Goal: Information Seeking & Learning: Learn about a topic

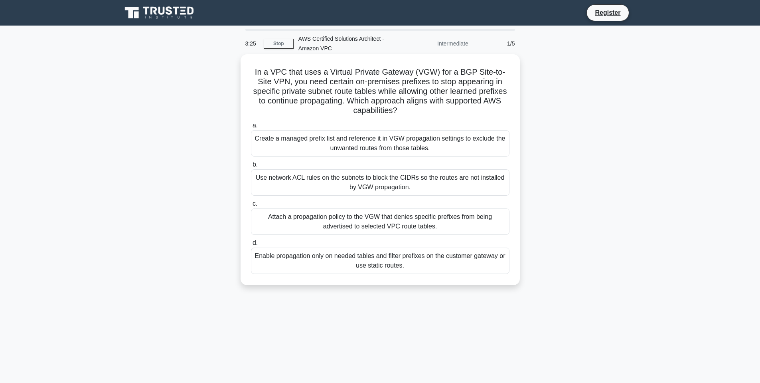
click at [370, 223] on div "Attach a propagation policy to the VGW that denies specific prefixes from being…" at bounding box center [380, 221] width 259 height 26
click at [251, 206] on input "c. Attach a propagation policy to the VGW that denies specific prefixes from be…" at bounding box center [251, 203] width 0 height 5
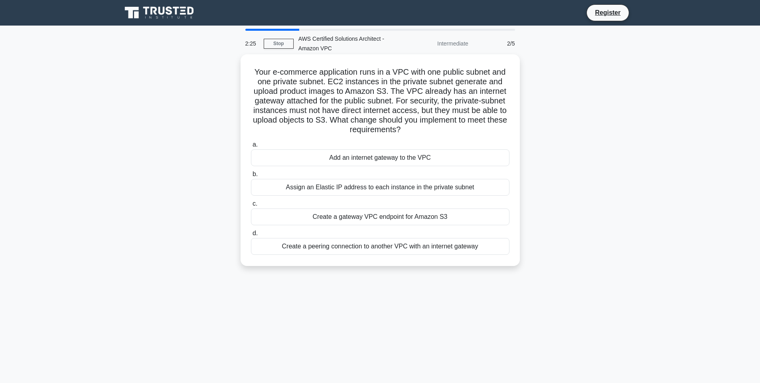
click at [388, 219] on div "Create a gateway VPC endpoint for Amazon S3" at bounding box center [380, 216] width 259 height 17
click at [251, 206] on input "c. Create a gateway VPC endpoint for Amazon S3" at bounding box center [251, 203] width 0 height 5
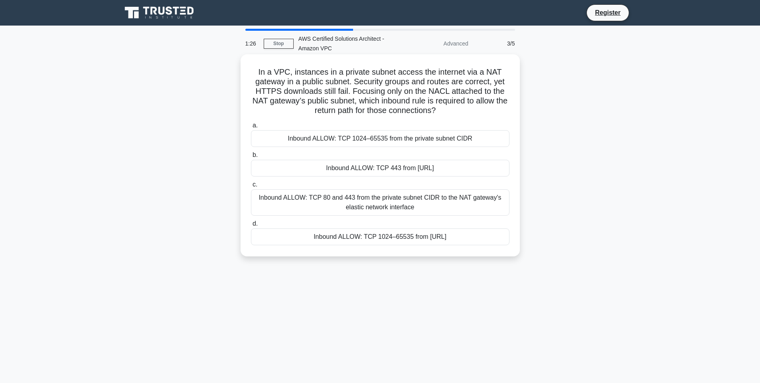
click at [336, 162] on div "Inbound ALLOW: TCP 443 from 0.0.0.0/0" at bounding box center [380, 168] width 259 height 17
click at [251, 158] on input "b. Inbound ALLOW: TCP 443 from 0.0.0.0/0" at bounding box center [251, 154] width 0 height 5
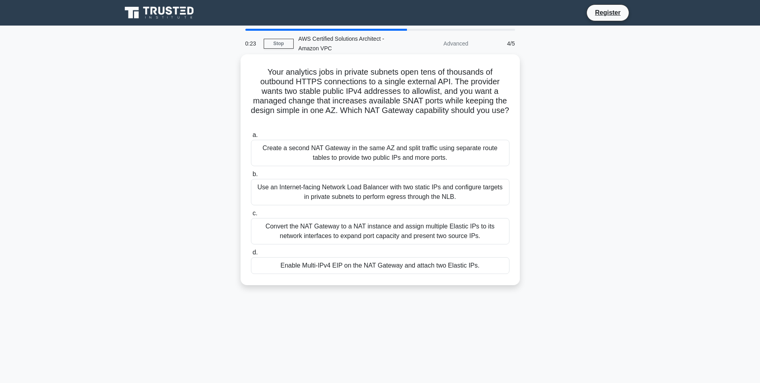
click at [337, 192] on div "Use an Internet-facing Network Load Balancer with two static IPs and configure …" at bounding box center [380, 192] width 259 height 26
click at [251, 177] on input "b. Use an Internet-facing Network Load Balancer with two static IPs and configu…" at bounding box center [251, 174] width 0 height 5
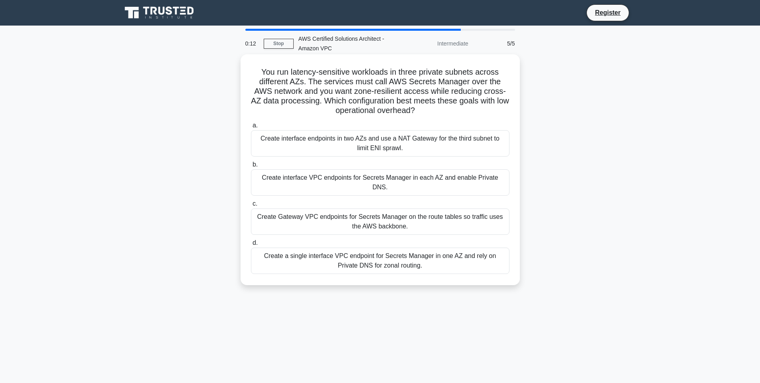
click at [377, 138] on div "Create interface endpoints in two AZs and use a NAT Gateway for the third subne…" at bounding box center [380, 143] width 259 height 26
click at [251, 128] on input "a. Create interface endpoints in two AZs and use a NAT Gateway for the third su…" at bounding box center [251, 125] width 0 height 5
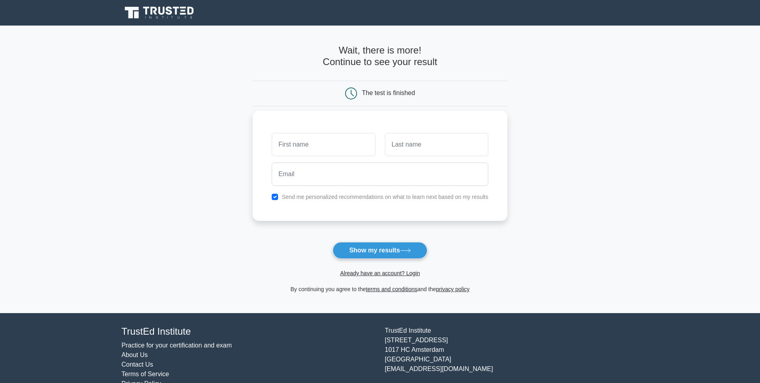
click at [303, 146] on input "text" at bounding box center [323, 144] width 103 height 23
type input "Tigran"
click at [418, 145] on input "text" at bounding box center [436, 144] width 103 height 23
type input "Petrosyan"
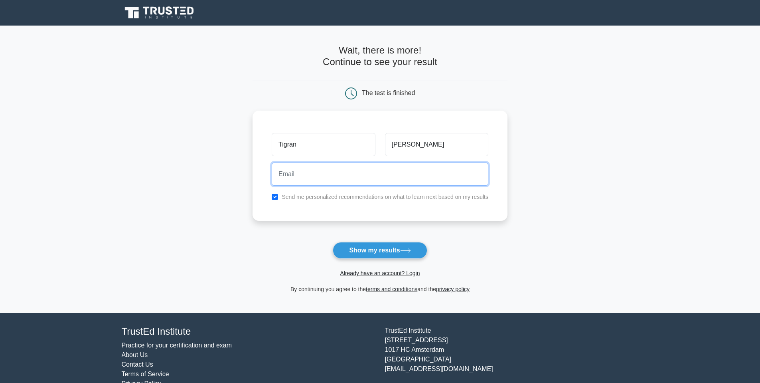
click at [364, 179] on input "email" at bounding box center [380, 173] width 217 height 23
type input "tikpet@gmail.com"
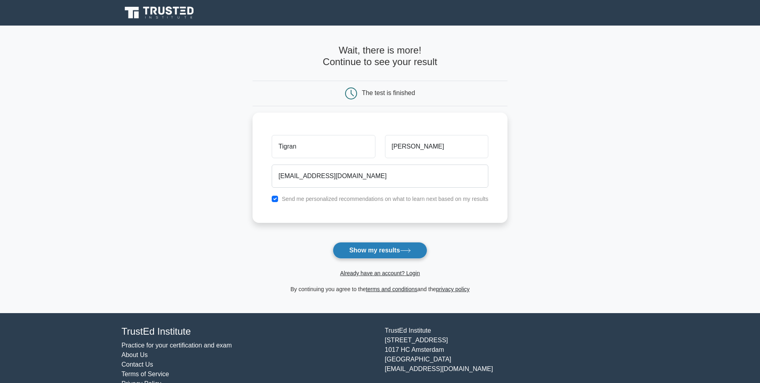
click at [366, 251] on button "Show my results" at bounding box center [380, 250] width 94 height 17
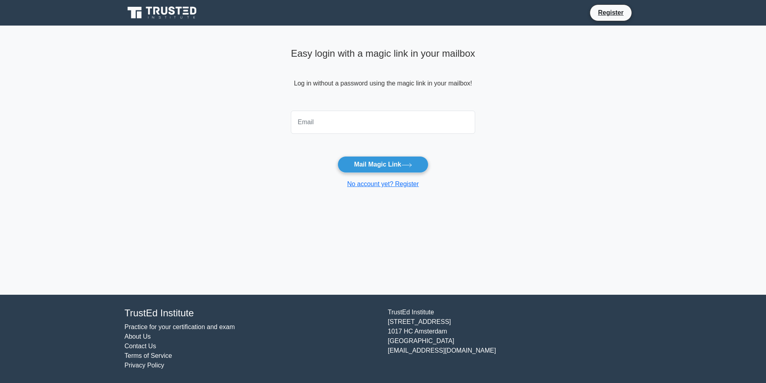
click at [314, 123] on input "email" at bounding box center [383, 122] width 184 height 23
type input "[EMAIL_ADDRESS][DOMAIN_NAME]"
click at [365, 162] on button "Mail Magic Link" at bounding box center [383, 164] width 91 height 17
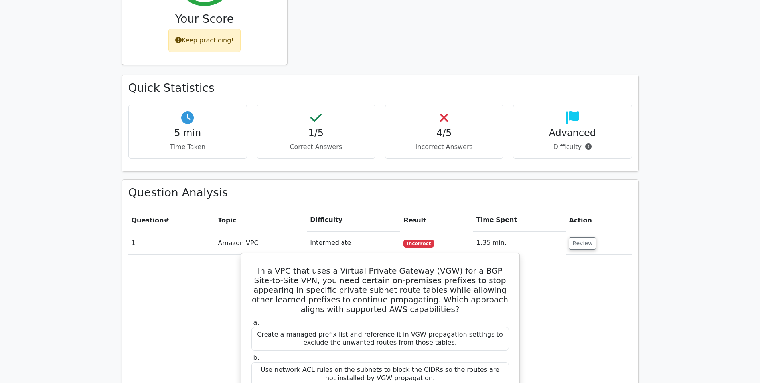
scroll to position [527, 0]
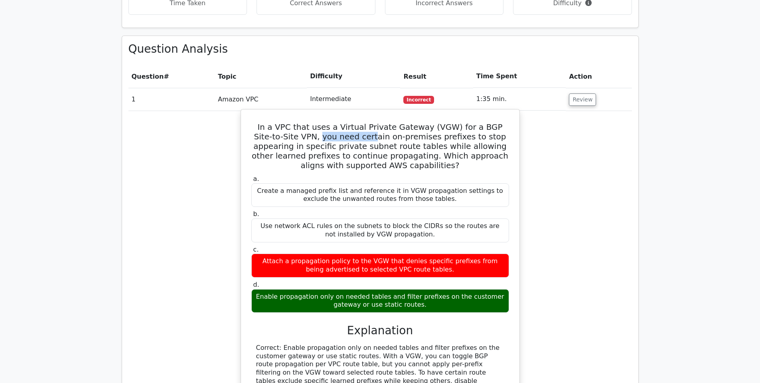
drag, startPoint x: 290, startPoint y: 107, endPoint x: 342, endPoint y: 105, distance: 52.3
click at [342, 122] on h5 "In a VPC that uses a Virtual Private Gateway (VGW) for a BGP Site-to-Site VPN, …" at bounding box center [380, 146] width 259 height 48
click at [340, 122] on h5 "In a VPC that uses a Virtual Private Gateway (VGW) for a BGP Site-to-Site VPN, …" at bounding box center [380, 146] width 259 height 48
click at [382, 122] on h5 "In a VPC that uses a Virtual Private Gateway (VGW) for a BGP Site-to-Site VPN, …" at bounding box center [380, 146] width 259 height 48
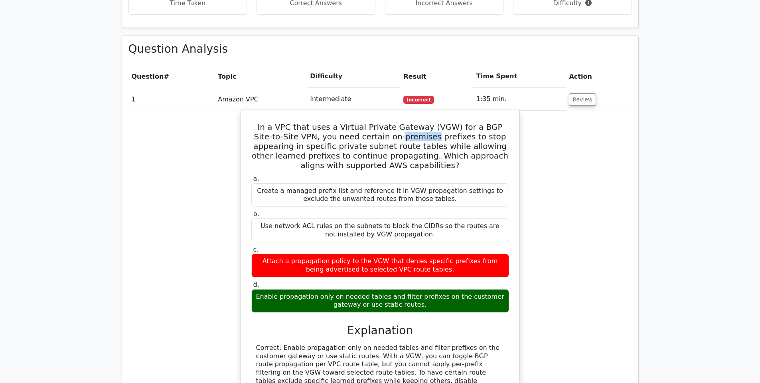
click at [382, 122] on h5 "In a VPC that uses a Virtual Private Gateway (VGW) for a BGP Site-to-Site VPN, …" at bounding box center [380, 146] width 259 height 48
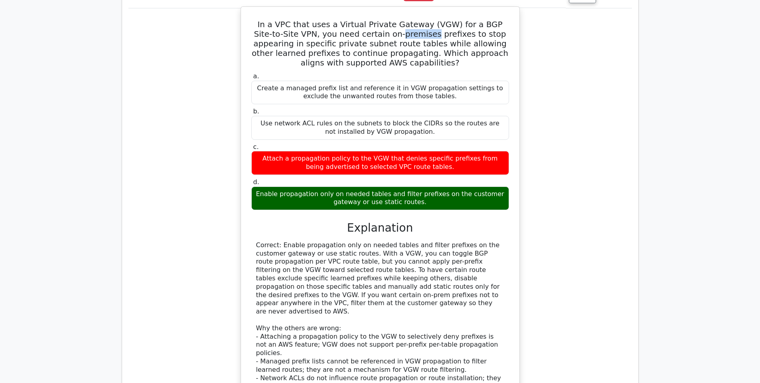
scroll to position [670, 0]
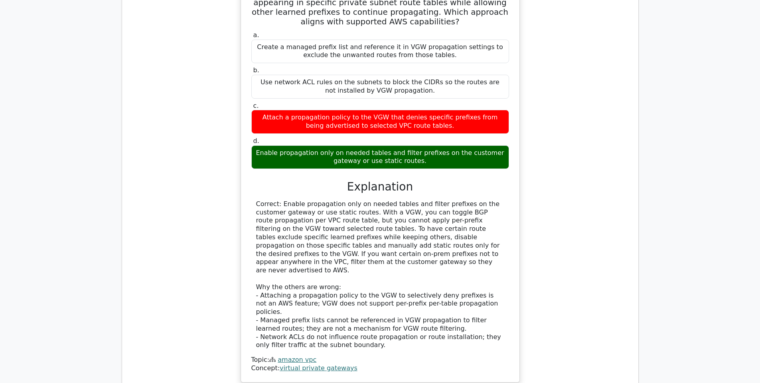
click at [335, 200] on div "Correct: Enable propagation only on needed tables and filter prefixes on the cu…" at bounding box center [380, 274] width 248 height 149
drag, startPoint x: 302, startPoint y: 176, endPoint x: 337, endPoint y: 175, distance: 35.1
click at [337, 200] on div "Correct: Enable propagation only on needed tables and filter prefixes on the cu…" at bounding box center [380, 274] width 248 height 149
click at [284, 200] on div "Correct: Enable propagation only on needed tables and filter prefixes on the cu…" at bounding box center [380, 274] width 248 height 149
drag, startPoint x: 294, startPoint y: 200, endPoint x: 356, endPoint y: 200, distance: 61.9
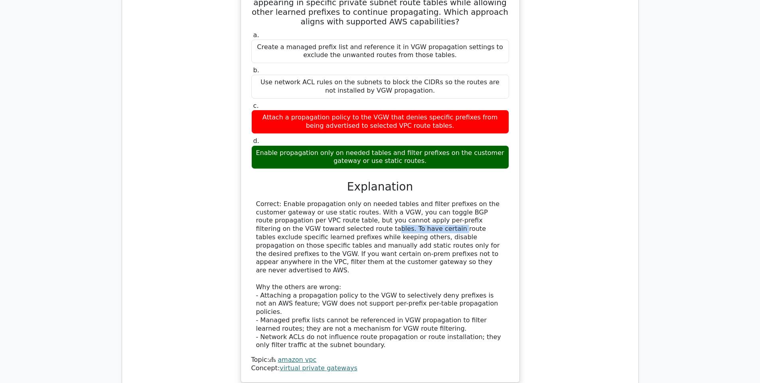
click at [356, 200] on div "Correct: Enable propagation only on needed tables and filter prefixes on the cu…" at bounding box center [380, 274] width 248 height 149
drag, startPoint x: 444, startPoint y: 200, endPoint x: 491, endPoint y: 197, distance: 47.1
click at [491, 200] on div "Correct: Enable propagation only on needed tables and filter prefixes on the cu…" at bounding box center [380, 274] width 248 height 149
click at [411, 211] on div "Correct: Enable propagation only on needed tables and filter prefixes on the cu…" at bounding box center [380, 274] width 248 height 149
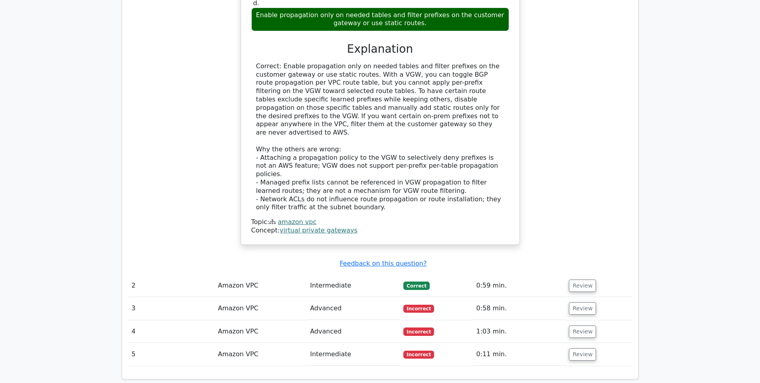
scroll to position [814, 0]
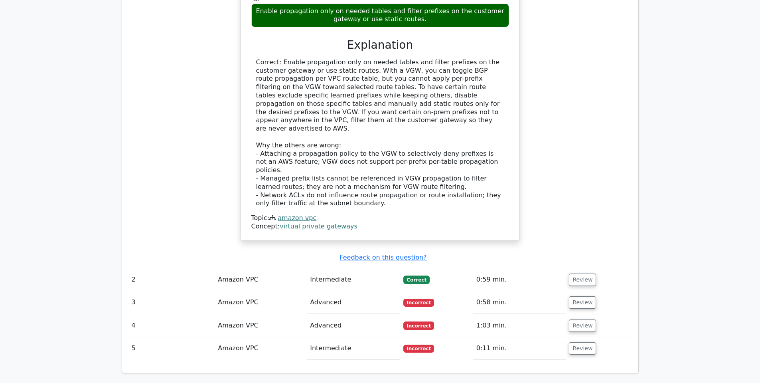
click at [199, 268] on td "2" at bounding box center [171, 279] width 87 height 23
click at [233, 268] on td "Amazon VPC" at bounding box center [261, 279] width 92 height 23
click at [578, 273] on button "Review" at bounding box center [582, 279] width 27 height 12
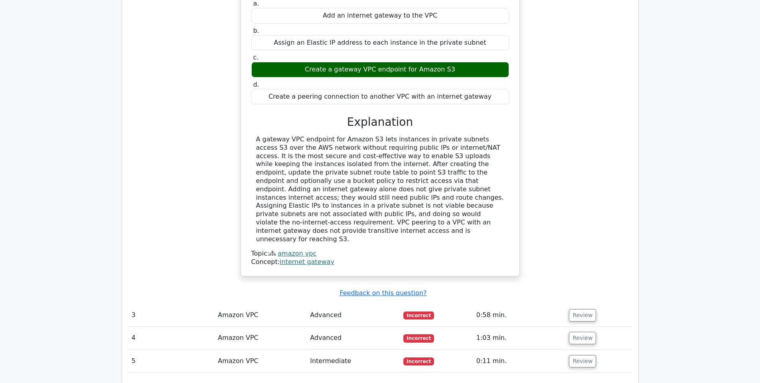
scroll to position [1293, 0]
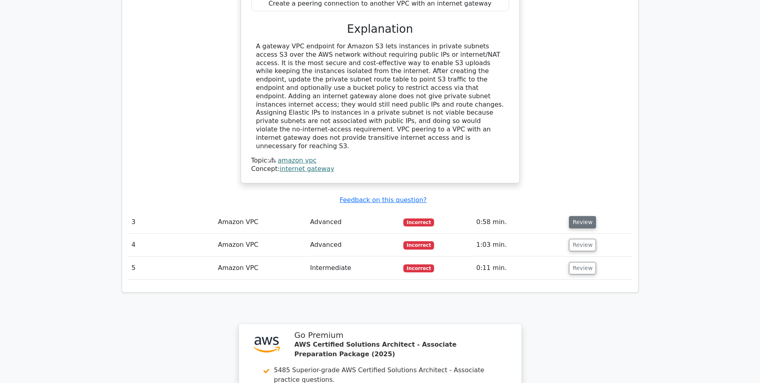
click at [575, 216] on button "Review" at bounding box center [582, 222] width 27 height 12
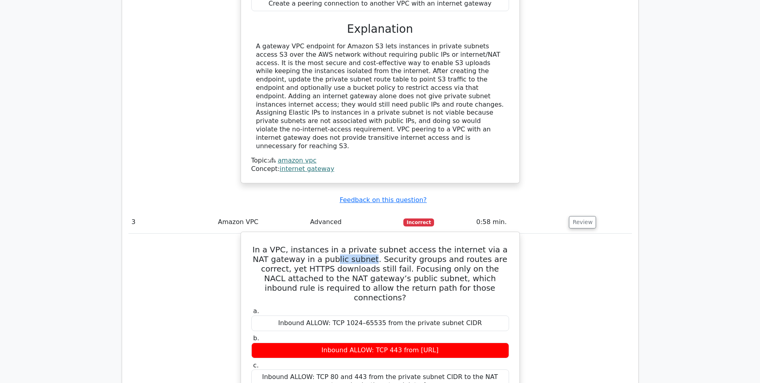
drag, startPoint x: 354, startPoint y: 186, endPoint x: 320, endPoint y: 188, distance: 34.0
click at [320, 245] on h5 "In a VPC, instances in a private subnet access the internet via a NAT gateway i…" at bounding box center [380, 273] width 259 height 57
drag, startPoint x: 266, startPoint y: 197, endPoint x: 362, endPoint y: 196, distance: 96.2
click at [362, 245] on h5 "In a VPC, instances in a private subnet access the internet via a NAT gateway i…" at bounding box center [380, 273] width 259 height 57
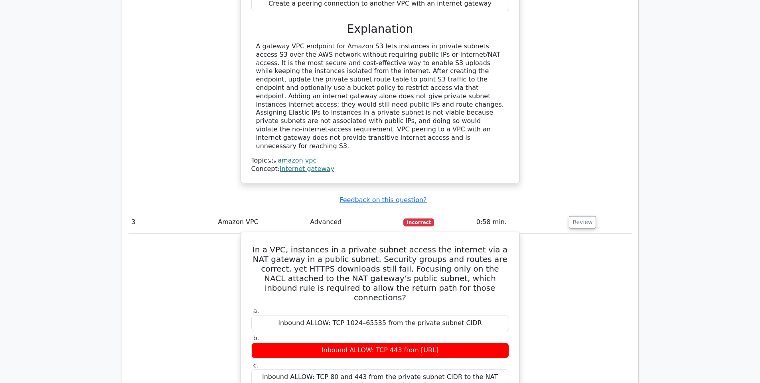
click at [368, 245] on h5 "In a VPC, instances in a private subnet access the internet via a NAT gateway i…" at bounding box center [380, 273] width 259 height 57
drag, startPoint x: 442, startPoint y: 196, endPoint x: 462, endPoint y: 197, distance: 20.8
click at [462, 245] on h5 "In a VPC, instances in a private subnet access the internet via a NAT gateway i…" at bounding box center [380, 273] width 259 height 57
drag, startPoint x: 377, startPoint y: 205, endPoint x: 349, endPoint y: 205, distance: 28.3
click at [349, 245] on h5 "In a VPC, instances in a private subnet access the internet via a NAT gateway i…" at bounding box center [380, 273] width 259 height 57
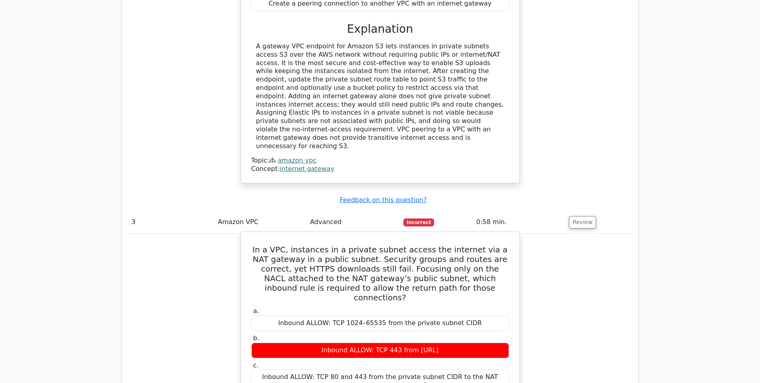
click at [391, 245] on h5 "In a VPC, instances in a private subnet access the internet via a NAT gateway i…" at bounding box center [380, 273] width 259 height 57
drag, startPoint x: 299, startPoint y: 216, endPoint x: 443, endPoint y: 213, distance: 144.1
click at [443, 245] on h5 "In a VPC, instances in a private subnet access the internet via a NAT gateway i…" at bounding box center [380, 273] width 259 height 57
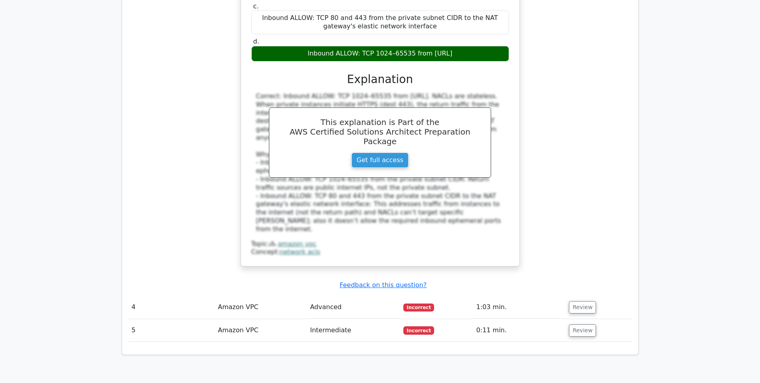
scroll to position [1676, 0]
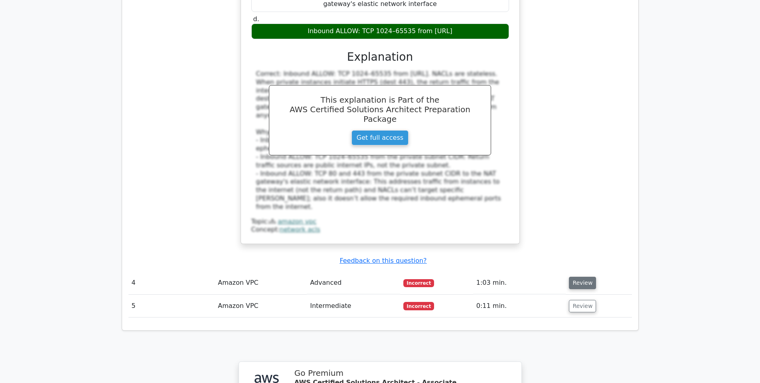
click at [581, 277] on button "Review" at bounding box center [582, 283] width 27 height 12
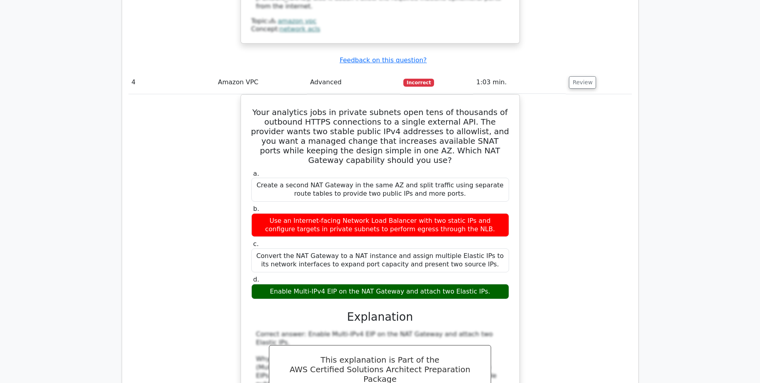
scroll to position [1772, 0]
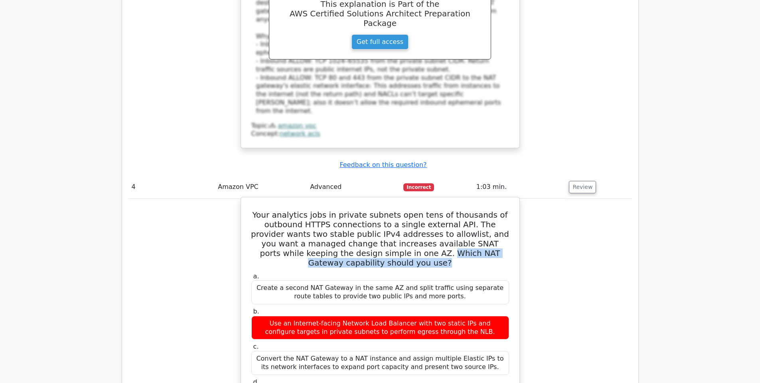
drag, startPoint x: 363, startPoint y: 153, endPoint x: 473, endPoint y: 164, distance: 110.7
click at [473, 210] on h5 "Your analytics jobs in private subnets open tens of thousands of outbound HTTPS…" at bounding box center [380, 238] width 259 height 57
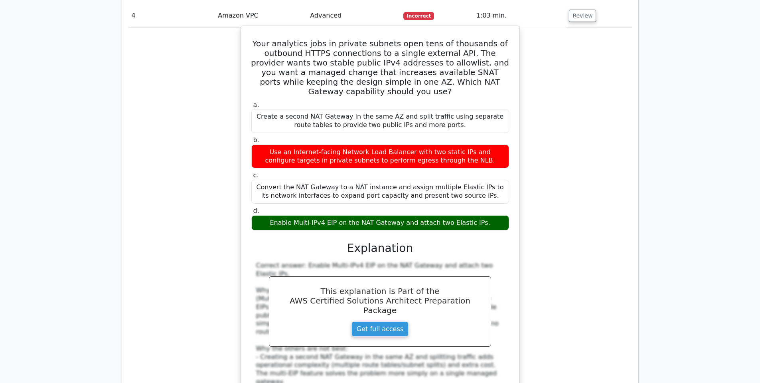
scroll to position [2011, 0]
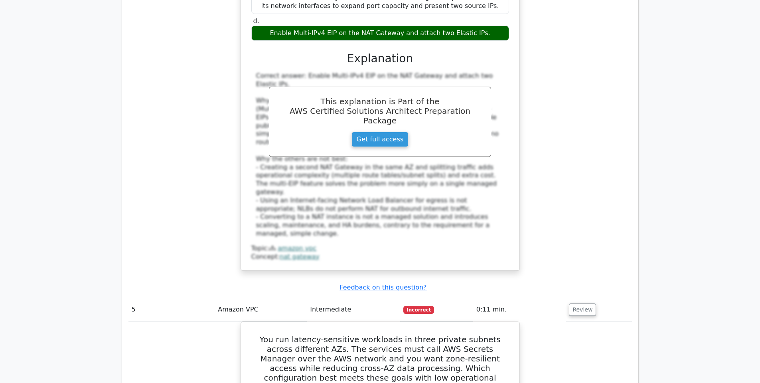
scroll to position [2155, 0]
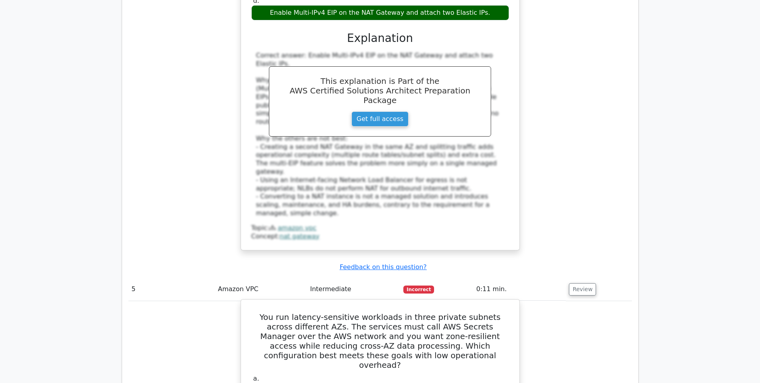
click at [405, 312] on h5 "You run latency-sensitive workloads in three private subnets across different A…" at bounding box center [380, 340] width 259 height 57
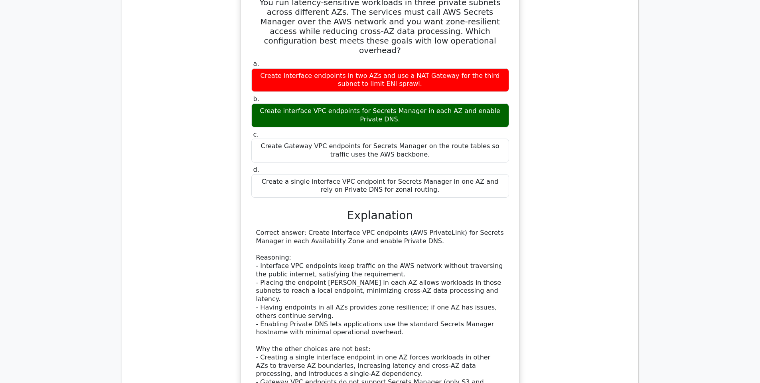
scroll to position [2490, 0]
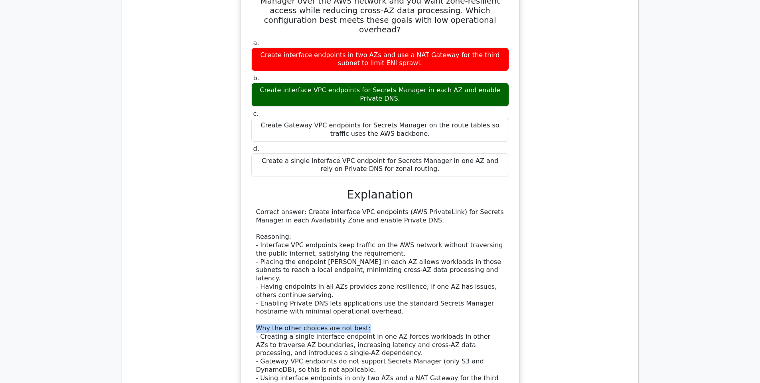
drag, startPoint x: 255, startPoint y: 190, endPoint x: 379, endPoint y: 185, distance: 124.2
click at [379, 208] on div "Correct answer: Create interface VPC endpoints (AWS PrivateLink) for Secrets Ma…" at bounding box center [380, 307] width 258 height 199
click at [379, 208] on div "Correct answer: Create interface VPC endpoints (AWS PrivateLink) for Secrets Ma…" at bounding box center [380, 307] width 248 height 199
click at [299, 208] on div "Correct answer: Create interface VPC endpoints (AWS PrivateLink) for Secrets Ma…" at bounding box center [380, 307] width 248 height 199
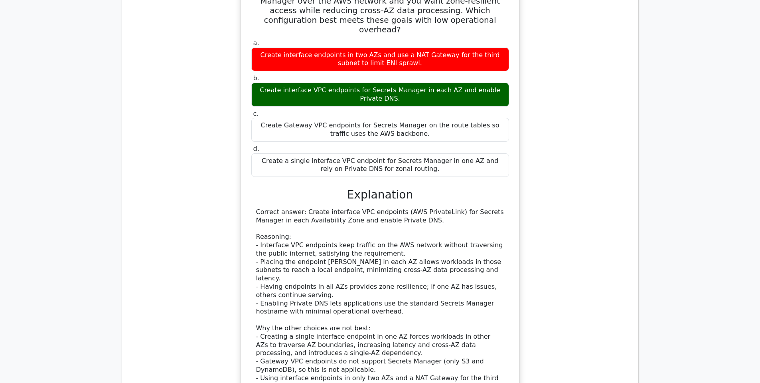
click at [337, 208] on div "Correct answer: Create interface VPC endpoints (AWS PrivateLink) for Secrets Ma…" at bounding box center [380, 307] width 248 height 199
drag, startPoint x: 363, startPoint y: 188, endPoint x: 254, endPoint y: 189, distance: 109.3
click at [254, 208] on div "Correct answer: Create interface VPC endpoints (AWS PrivateLink) for Secrets Ma…" at bounding box center [380, 307] width 258 height 199
click at [275, 208] on div "Correct answer: Create interface VPC endpoints (AWS PrivateLink) for Secrets Ma…" at bounding box center [380, 307] width 248 height 199
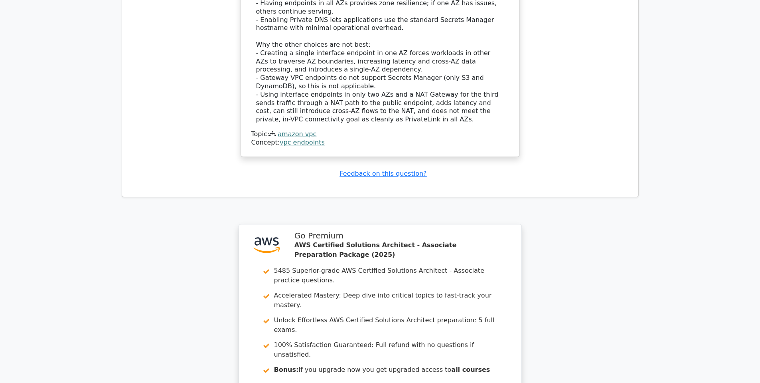
scroll to position [2812, 0]
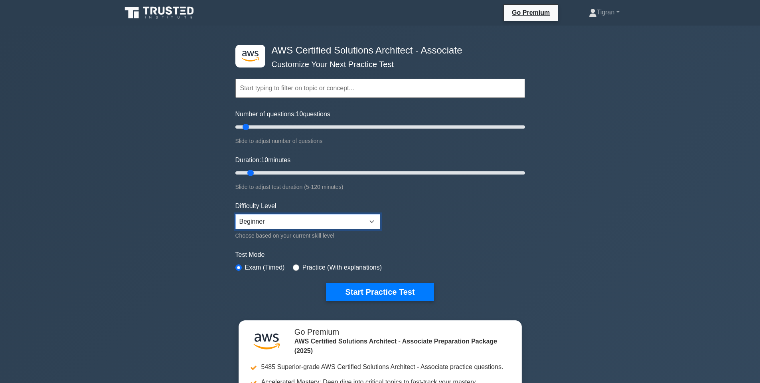
click at [275, 222] on select "Beginner Intermediate Expert" at bounding box center [307, 221] width 145 height 15
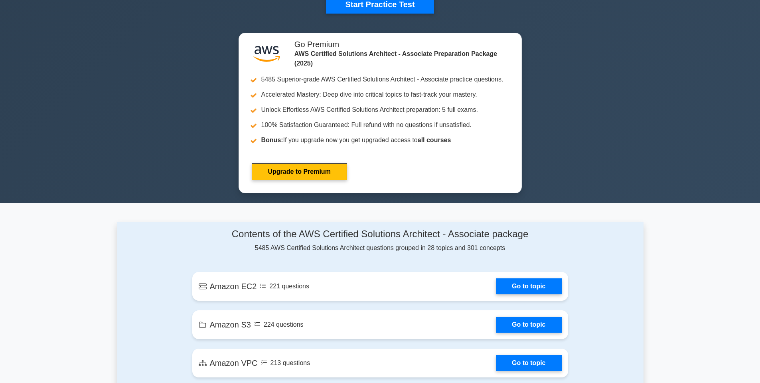
scroll to position [527, 0]
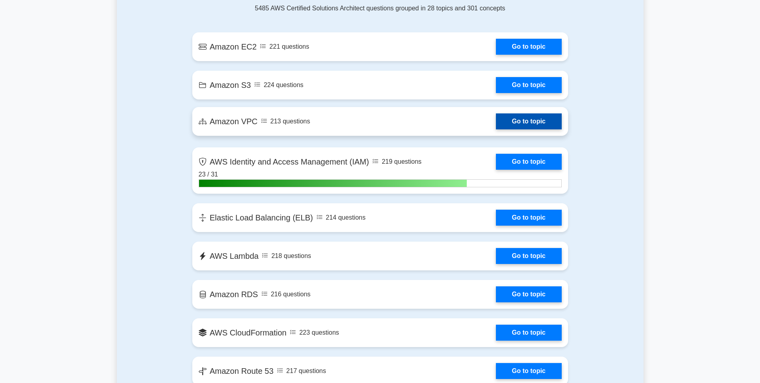
click at [538, 123] on link "Go to topic" at bounding box center [528, 121] width 65 height 16
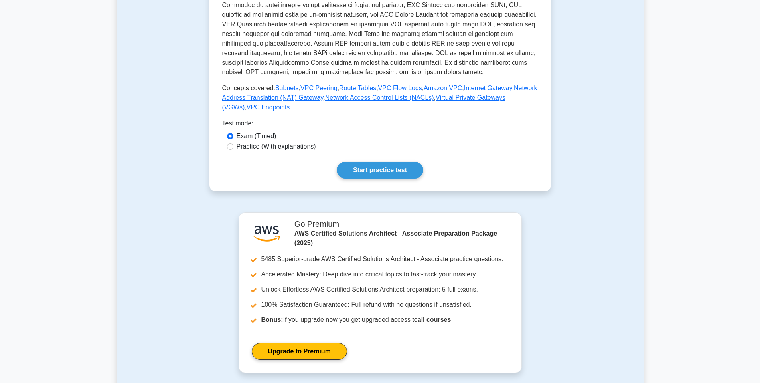
scroll to position [239, 0]
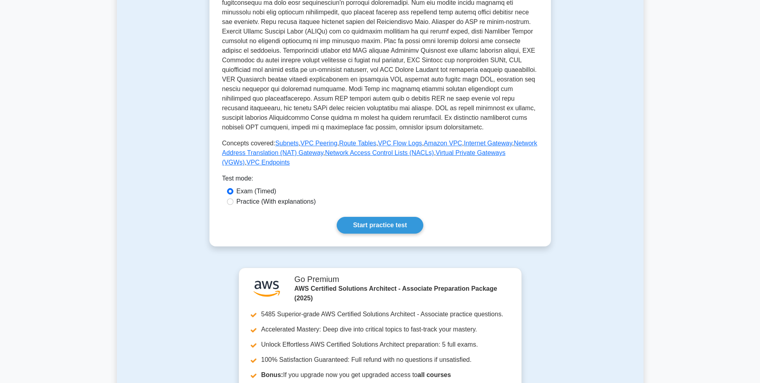
click at [292, 202] on label "Practice (With explanations)" at bounding box center [276, 202] width 79 height 10
click at [233, 202] on input "Practice (With explanations)" at bounding box center [230, 201] width 6 height 6
radio input "true"
click at [370, 224] on link "Start practice test" at bounding box center [380, 225] width 87 height 17
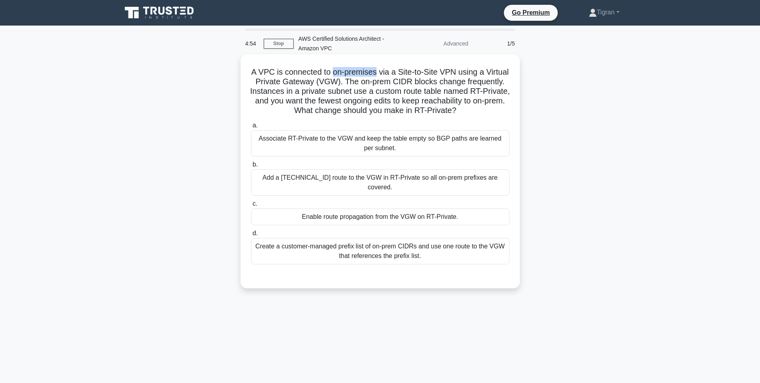
drag, startPoint x: 377, startPoint y: 73, endPoint x: 332, endPoint y: 70, distance: 44.8
click at [332, 70] on h5 "A VPC is connected to on-premises via a Site-to-Site VPN using a Virtual Privat…" at bounding box center [380, 91] width 260 height 49
click at [368, 70] on h5 "A VPC is connected to on-premises via a Site-to-Site VPN using a Virtual Privat…" at bounding box center [380, 91] width 260 height 49
drag, startPoint x: 442, startPoint y: 69, endPoint x: 513, endPoint y: 74, distance: 71.2
click at [513, 74] on div "A VPC is connected to on-premises via a Site-to-Site VPN using a Virtual Privat…" at bounding box center [380, 170] width 273 height 227
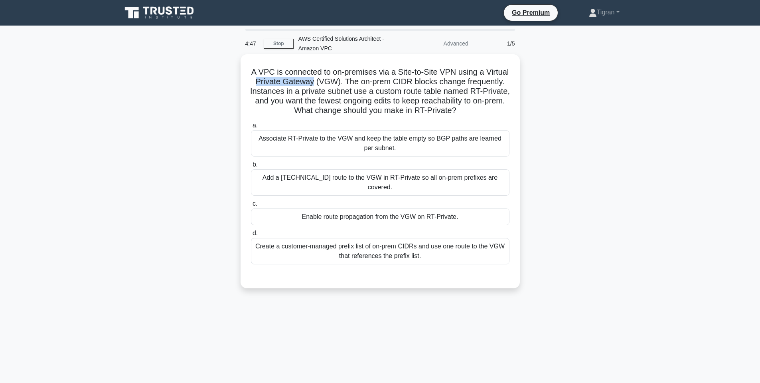
drag, startPoint x: 257, startPoint y: 82, endPoint x: 312, endPoint y: 85, distance: 55.2
click at [312, 85] on h5 "A VPC is connected to on-premises via a Site-to-Site VPN using a Virtual Privat…" at bounding box center [380, 91] width 260 height 49
drag, startPoint x: 416, startPoint y: 83, endPoint x: 437, endPoint y: 83, distance: 20.4
click at [437, 83] on h5 "A VPC is connected to on-premises via a Site-to-Site VPN using a Virtual Privat…" at bounding box center [380, 91] width 260 height 49
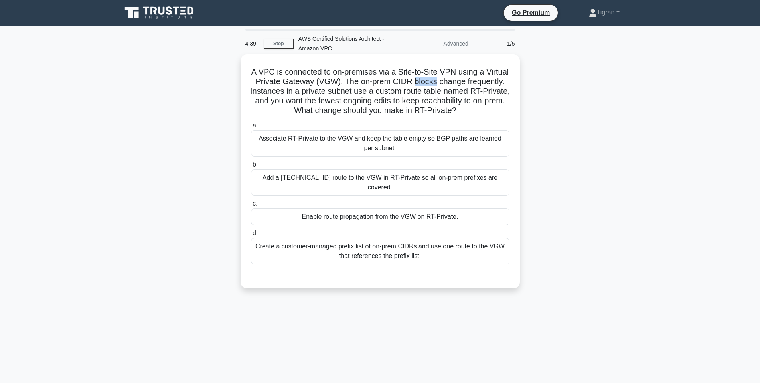
click at [437, 83] on h5 "A VPC is connected to on-premises via a Site-to-Site VPN using a Virtual Privat…" at bounding box center [380, 91] width 260 height 49
click at [425, 82] on h5 "A VPC is connected to on-premises via a Site-to-Site VPN using a Virtual Privat…" at bounding box center [380, 91] width 260 height 49
click at [425, 83] on h5 "A VPC is connected to on-premises via a Site-to-Site VPN using a Virtual Privat…" at bounding box center [380, 91] width 260 height 49
click at [447, 82] on h5 "A VPC is connected to on-premises via a Site-to-Site VPN using a Virtual Privat…" at bounding box center [380, 91] width 260 height 49
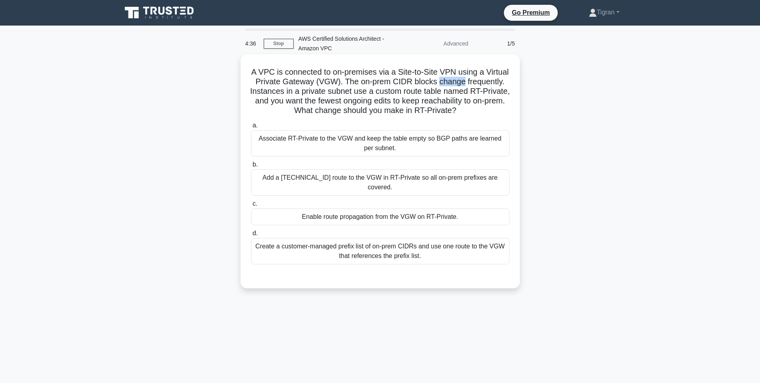
click at [447, 82] on h5 "A VPC is connected to on-premises via a Site-to-Site VPN using a Virtual Privat…" at bounding box center [380, 91] width 260 height 49
click at [488, 80] on h5 "A VPC is connected to on-premises via a Site-to-Site VPN using a Virtual Privat…" at bounding box center [380, 91] width 260 height 49
click at [487, 80] on h5 "A VPC is connected to on-premises via a Site-to-Site VPN using a Virtual Privat…" at bounding box center [380, 91] width 260 height 49
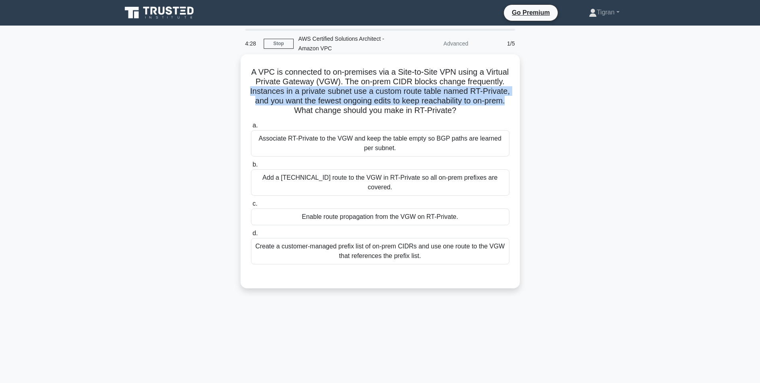
drag, startPoint x: 249, startPoint y: 91, endPoint x: 516, endPoint y: 97, distance: 267.0
click at [516, 97] on div "A VPC is connected to on-premises via a Site-to-Site VPN using a Virtual Privat…" at bounding box center [380, 170] width 273 height 227
click at [453, 95] on h5 "A VPC is connected to on-premises via a Site-to-Site VPN using a Virtual Privat…" at bounding box center [380, 91] width 260 height 49
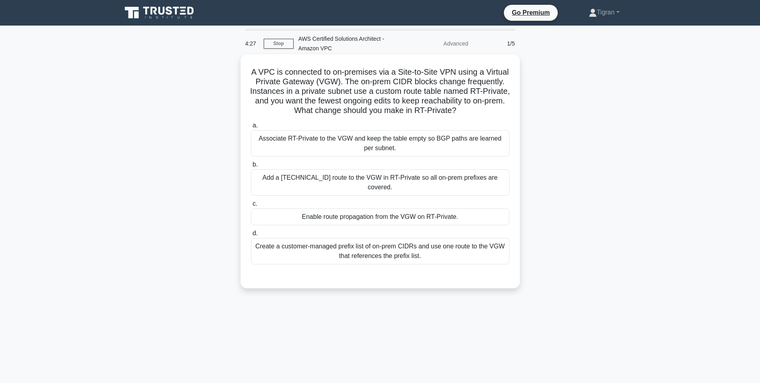
click at [480, 95] on h5 "A VPC is connected to on-premises via a Site-to-Site VPN using a Virtual Privat…" at bounding box center [380, 91] width 260 height 49
drag, startPoint x: 241, startPoint y: 97, endPoint x: 298, endPoint y: 105, distance: 57.9
click at [298, 105] on div "A VPC is connected to on-premises via a Site-to-Site VPN using a Virtual Privat…" at bounding box center [380, 171] width 279 height 234
click at [298, 105] on h5 "A VPC is connected to on-premises via a Site-to-Site VPN using a Virtual Privat…" at bounding box center [380, 91] width 260 height 49
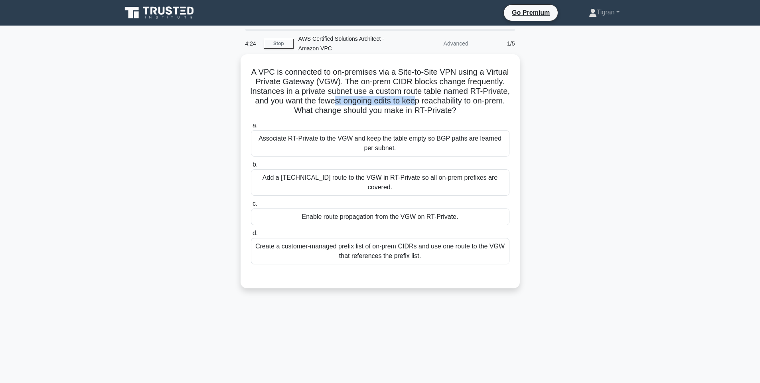
drag, startPoint x: 338, startPoint y: 104, endPoint x: 414, endPoint y: 102, distance: 75.4
click at [413, 102] on h5 "A VPC is connected to on-premises via a Site-to-Site VPN using a Virtual Privat…" at bounding box center [380, 91] width 260 height 49
click at [415, 101] on h5 "A VPC is connected to on-premises via a Site-to-Site VPN using a Virtual Privat…" at bounding box center [380, 91] width 260 height 49
drag, startPoint x: 343, startPoint y: 100, endPoint x: 372, endPoint y: 100, distance: 29.1
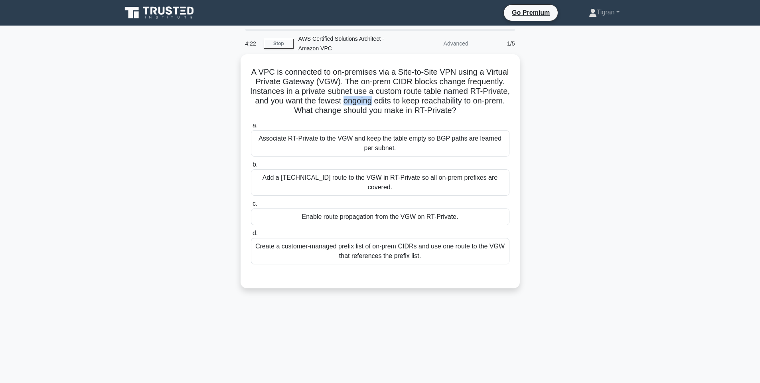
click at [372, 100] on h5 "A VPC is connected to on-premises via a Site-to-Site VPN using a Virtual Privat…" at bounding box center [380, 91] width 260 height 49
click at [376, 100] on h5 "A VPC is connected to on-premises via a Site-to-Site VPN using a Virtual Privat…" at bounding box center [380, 91] width 260 height 49
drag, startPoint x: 411, startPoint y: 100, endPoint x: 453, endPoint y: 101, distance: 41.5
click at [453, 101] on h5 "A VPC is connected to on-premises via a Site-to-Site VPN using a Virtual Privat…" at bounding box center [380, 91] width 260 height 49
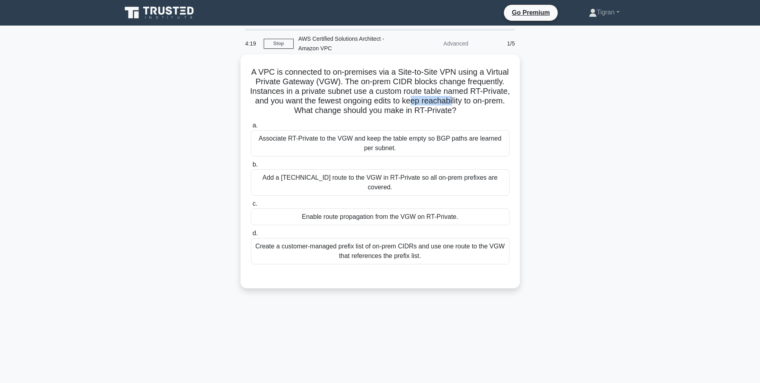
click at [453, 101] on h5 "A VPC is connected to on-premises via a Site-to-Site VPN using a Virtual Privat…" at bounding box center [380, 91] width 260 height 49
drag, startPoint x: 297, startPoint y: 111, endPoint x: 495, endPoint y: 113, distance: 197.5
click at [495, 113] on h5 "A VPC is connected to on-premises via a Site-to-Site VPN using a Virtual Privat…" at bounding box center [380, 91] width 260 height 49
click at [495, 112] on h5 "A VPC is connected to on-premises via a Site-to-Site VPN using a Virtual Privat…" at bounding box center [380, 91] width 260 height 49
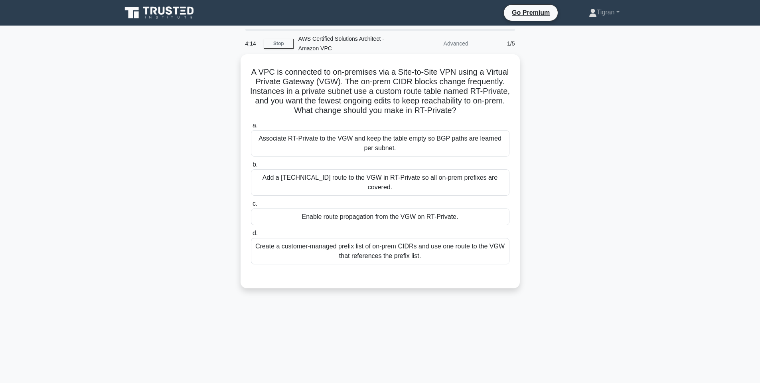
drag, startPoint x: 412, startPoint y: 115, endPoint x: 467, endPoint y: 115, distance: 55.1
click at [467, 115] on h5 "A VPC is connected to on-premises via a Site-to-Site VPN using a Virtual Privat…" at bounding box center [380, 91] width 260 height 49
click at [374, 243] on div "Create a customer-managed prefix list of on-prem CIDRs and use one route to the…" at bounding box center [380, 251] width 259 height 26
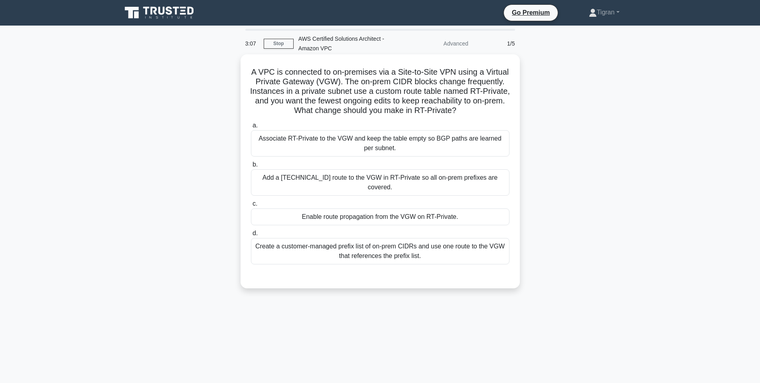
click at [251, 236] on input "d. Create a customer-managed prefix list of on-prem CIDRs and use one route to …" at bounding box center [251, 233] width 0 height 5
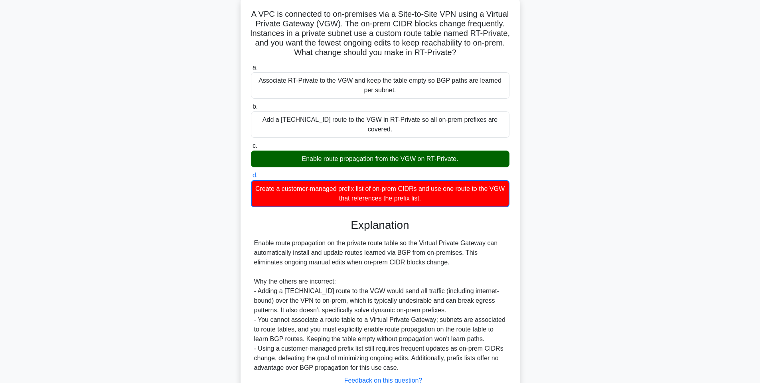
scroll to position [110, 0]
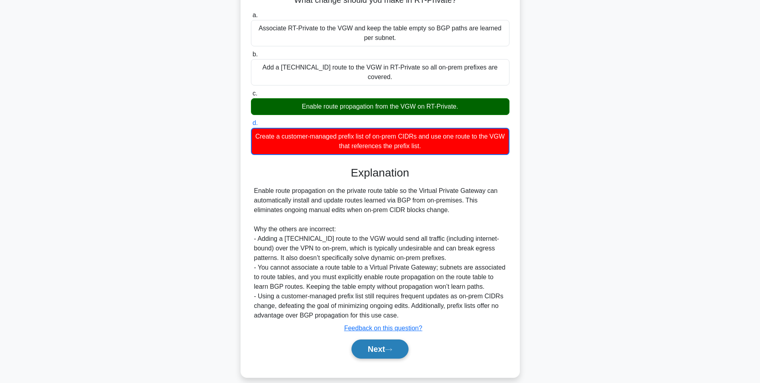
click at [368, 339] on button "Next" at bounding box center [380, 348] width 57 height 19
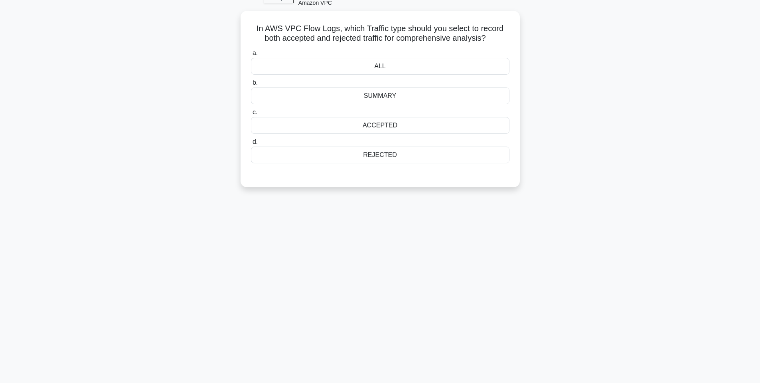
scroll to position [0, 0]
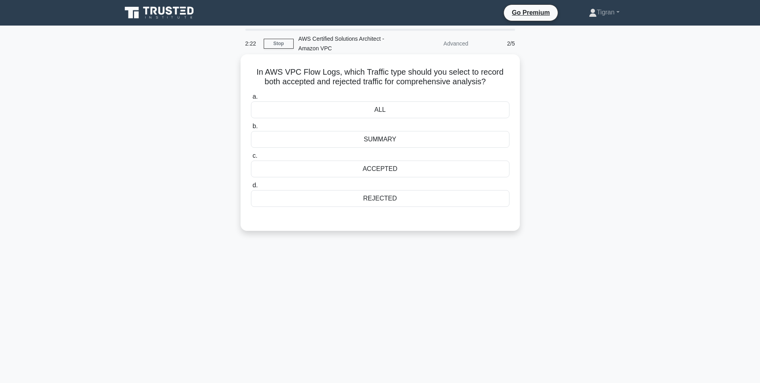
click at [381, 107] on div "ALL" at bounding box center [380, 109] width 259 height 17
click at [251, 99] on input "a. ALL" at bounding box center [251, 96] width 0 height 5
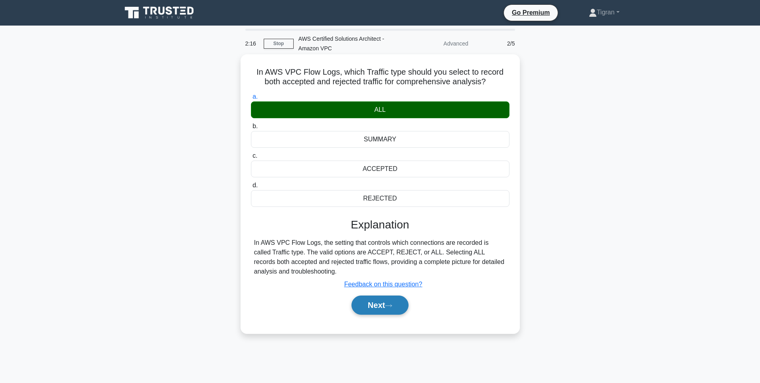
click at [375, 310] on button "Next" at bounding box center [380, 304] width 57 height 19
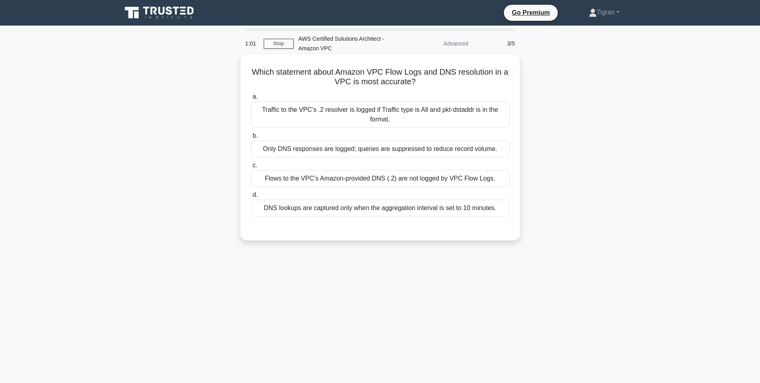
click at [381, 151] on div "Only DNS responses are logged; queries are suppressed to reduce record volume." at bounding box center [380, 148] width 259 height 17
click at [251, 138] on input "b. Only DNS responses are logged; queries are suppressed to reduce record volum…" at bounding box center [251, 135] width 0 height 5
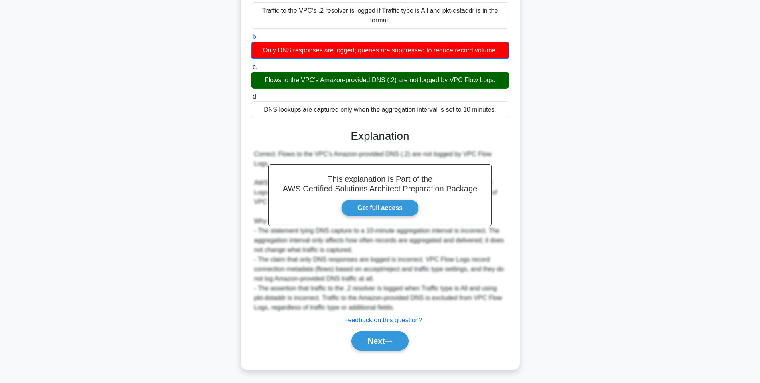
scroll to position [101, 0]
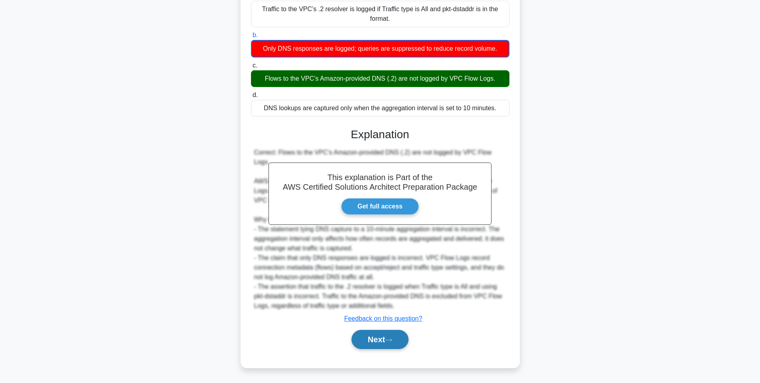
click at [371, 336] on button "Next" at bounding box center [380, 339] width 57 height 19
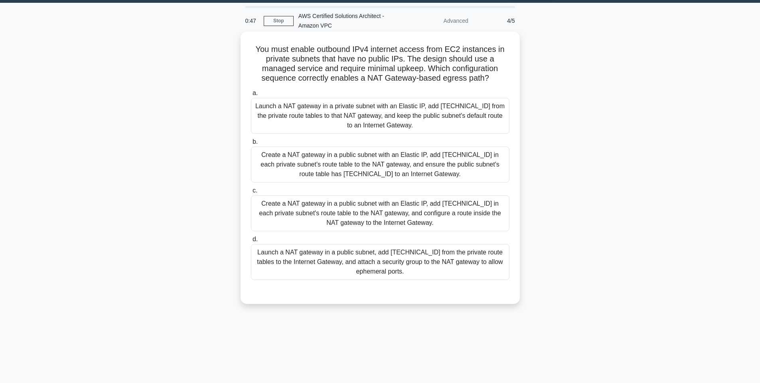
scroll to position [0, 0]
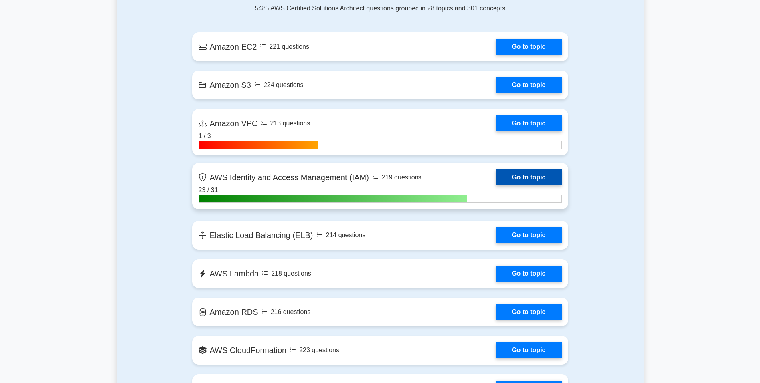
scroll to position [335, 0]
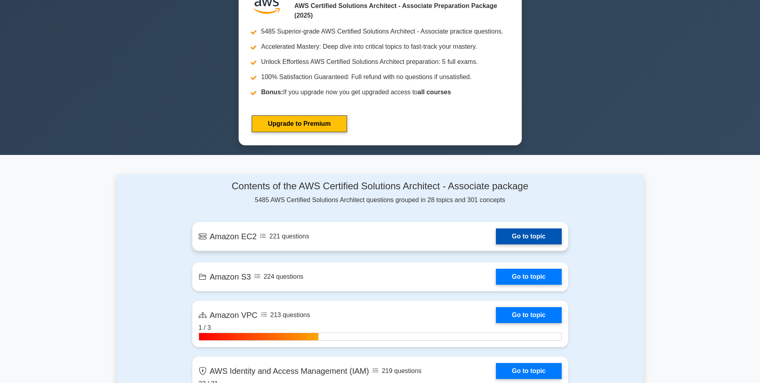
click at [496, 243] on link "Go to topic" at bounding box center [528, 236] width 65 height 16
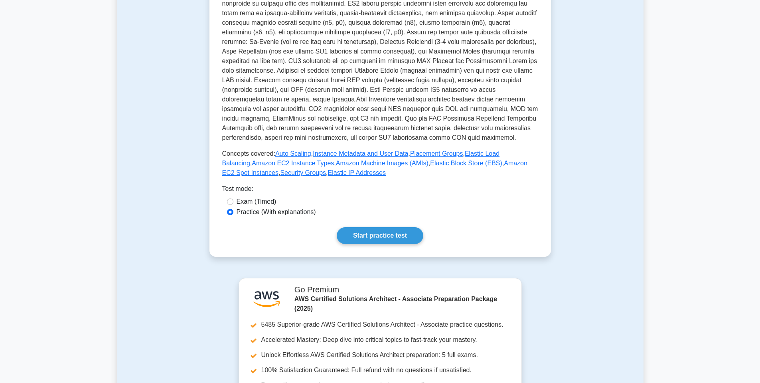
scroll to position [192, 0]
click at [387, 235] on link "Start practice test" at bounding box center [380, 234] width 87 height 17
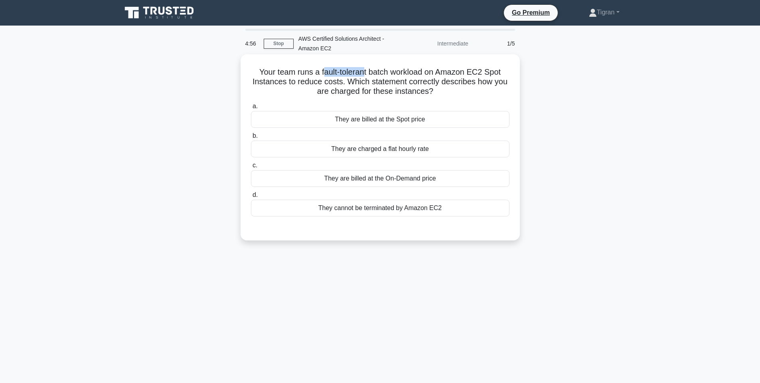
drag, startPoint x: 324, startPoint y: 69, endPoint x: 365, endPoint y: 71, distance: 41.1
click at [365, 71] on h5 "Your team runs a fault-tolerant batch workload on Amazon EC2 Spot Instances to …" at bounding box center [380, 82] width 260 height 30
click at [356, 83] on h5 "Your team runs a fault-tolerant batch workload on Amazon EC2 Spot Instances to …" at bounding box center [380, 82] width 260 height 30
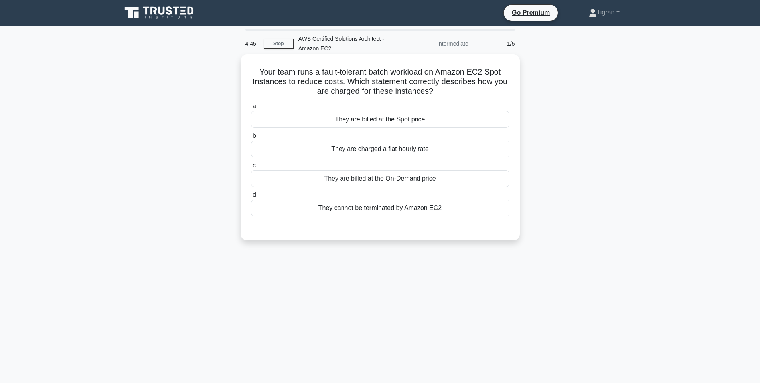
drag, startPoint x: 372, startPoint y: 91, endPoint x: 443, endPoint y: 90, distance: 71.0
click at [443, 90] on h5 "Your team runs a fault-tolerant batch workload on Amazon EC2 Spot Instances to …" at bounding box center [380, 82] width 260 height 30
click at [443, 90] on icon ".spinner_0XTQ{transform-origin:center;animation:spinner_y6GP .75s linear infini…" at bounding box center [438, 92] width 10 height 10
click at [406, 119] on div "They are billed at the Spot price" at bounding box center [380, 119] width 259 height 17
click at [251, 109] on input "a. They are billed at the Spot price" at bounding box center [251, 106] width 0 height 5
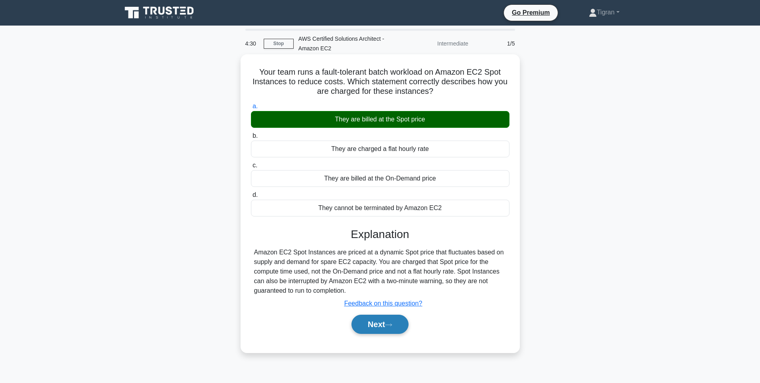
click at [377, 324] on button "Next" at bounding box center [380, 323] width 57 height 19
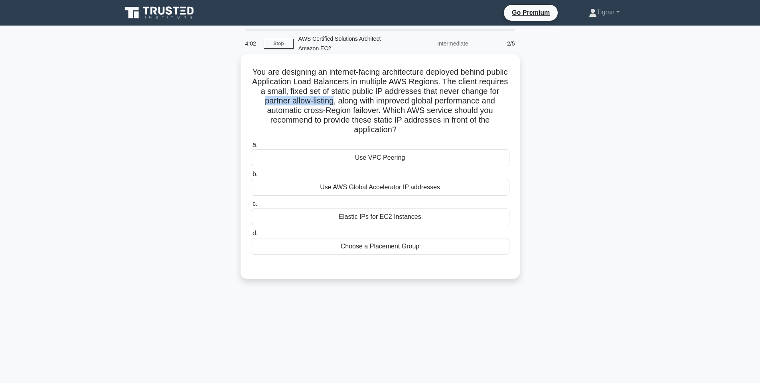
drag, startPoint x: 265, startPoint y: 98, endPoint x: 332, endPoint y: 99, distance: 67.0
click at [332, 99] on h5 "You are designing an internet-facing architecture deployed behind public Applic…" at bounding box center [380, 101] width 260 height 68
click at [301, 99] on h5 "You are designing an internet-facing architecture deployed behind public Applic…" at bounding box center [380, 101] width 260 height 68
click at [334, 101] on h5 "You are designing an internet-facing architecture deployed behind public Applic…" at bounding box center [380, 101] width 260 height 68
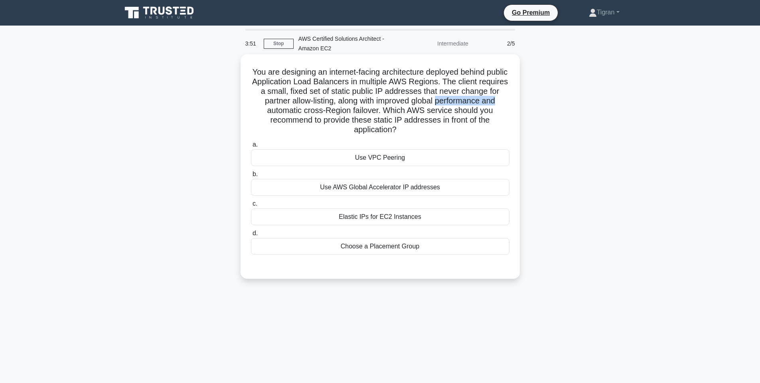
drag, startPoint x: 437, startPoint y: 101, endPoint x: 505, endPoint y: 103, distance: 68.3
click at [505, 103] on h5 "You are designing an internet-facing architecture deployed behind public Applic…" at bounding box center [380, 101] width 260 height 68
drag, startPoint x: 267, startPoint y: 110, endPoint x: 379, endPoint y: 110, distance: 112.9
click at [379, 110] on h5 "You are designing an internet-facing architecture deployed behind public Applic…" at bounding box center [380, 101] width 260 height 68
click at [401, 110] on h5 "You are designing an internet-facing architecture deployed behind public Applic…" at bounding box center [380, 101] width 260 height 68
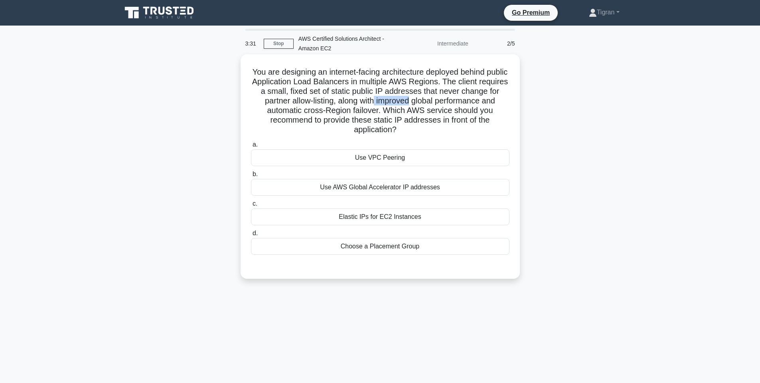
drag, startPoint x: 374, startPoint y: 101, endPoint x: 409, endPoint y: 100, distance: 35.1
click at [409, 100] on h5 "You are designing an internet-facing architecture deployed behind public Applic…" at bounding box center [380, 101] width 260 height 68
click at [359, 113] on h5 "You are designing an internet-facing architecture deployed behind public Applic…" at bounding box center [380, 101] width 260 height 68
click at [355, 219] on div "Elastic IPs for EC2 Instances" at bounding box center [380, 216] width 259 height 17
click at [251, 206] on input "c. Elastic IPs for EC2 Instances" at bounding box center [251, 203] width 0 height 5
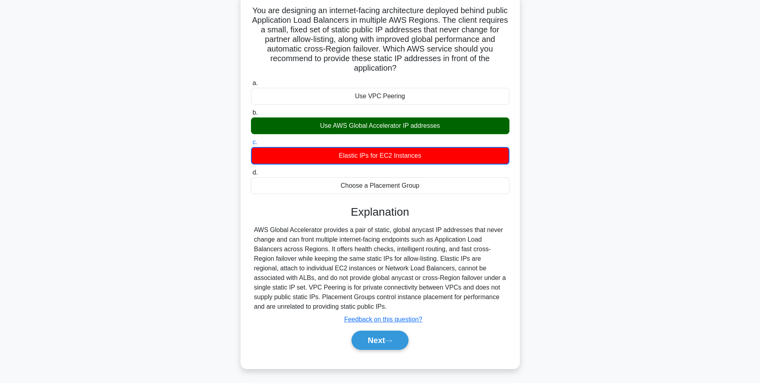
scroll to position [62, 0]
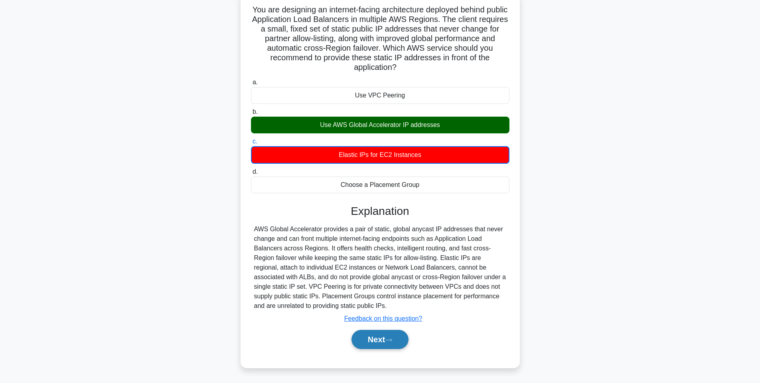
click at [374, 340] on button "Next" at bounding box center [380, 339] width 57 height 19
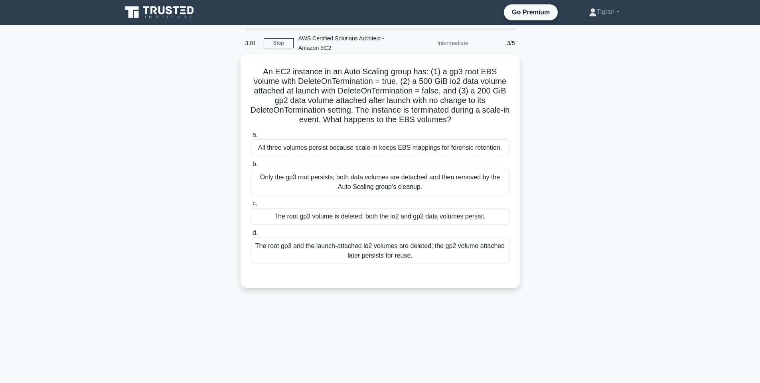
scroll to position [0, 0]
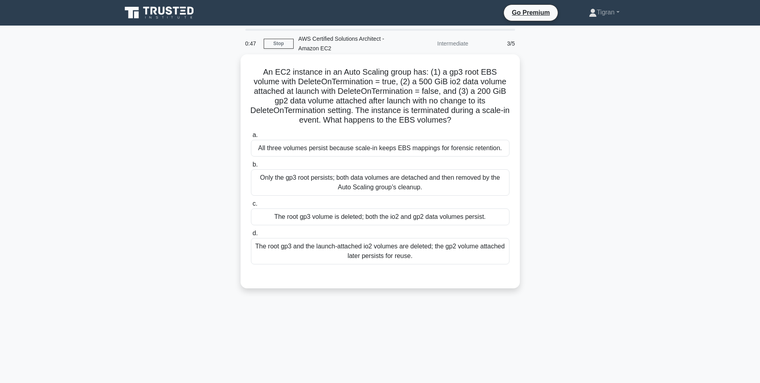
click at [476, 216] on div "The root gp3 volume is deleted; both the io2 and gp2 data volumes persist." at bounding box center [380, 216] width 259 height 17
click at [251, 206] on input "c. The root gp3 volume is deleted; both the io2 and gp2 data volumes persist." at bounding box center [251, 203] width 0 height 5
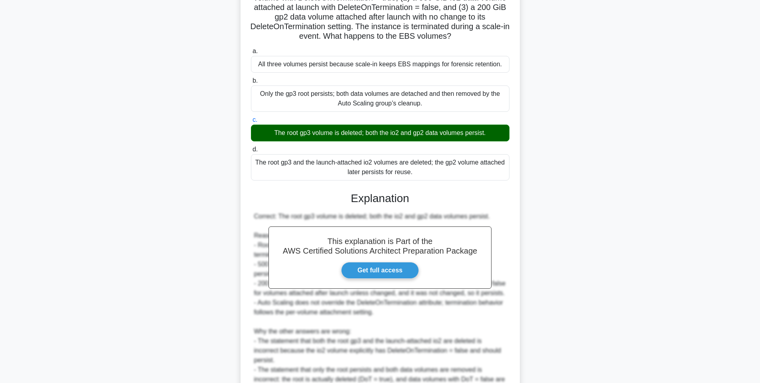
scroll to position [186, 0]
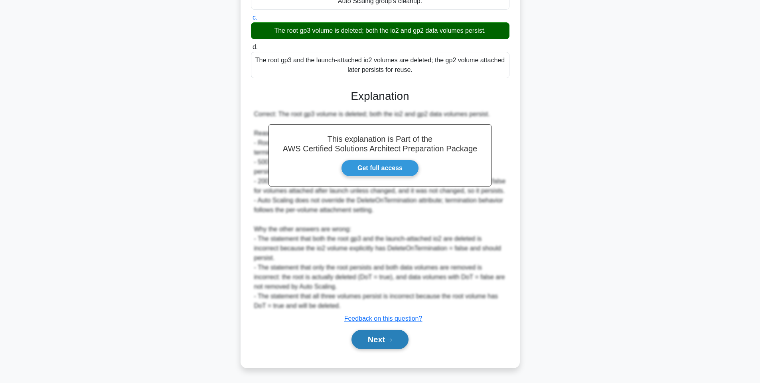
click at [377, 344] on button "Next" at bounding box center [380, 339] width 57 height 19
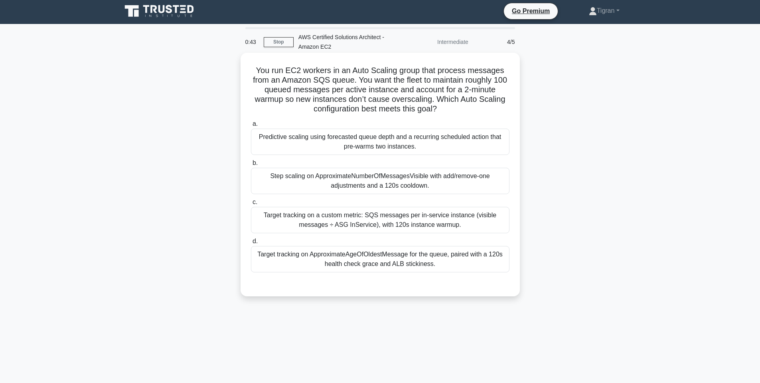
scroll to position [0, 0]
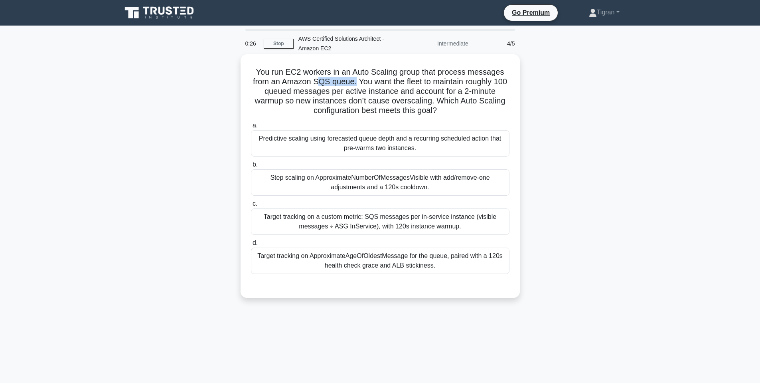
drag, startPoint x: 317, startPoint y: 79, endPoint x: 356, endPoint y: 80, distance: 39.1
click at [356, 80] on h5 "You run EC2 workers in an Auto Scaling group that process messages from an Amaz…" at bounding box center [380, 91] width 260 height 49
click at [375, 79] on h5 "You run EC2 workers in an Auto Scaling group that process messages from an Amaz…" at bounding box center [380, 91] width 260 height 49
drag, startPoint x: 408, startPoint y: 79, endPoint x: 451, endPoint y: 81, distance: 42.3
click at [451, 81] on h5 "You run EC2 workers in an Auto Scaling group that process messages from an Amaz…" at bounding box center [380, 91] width 260 height 49
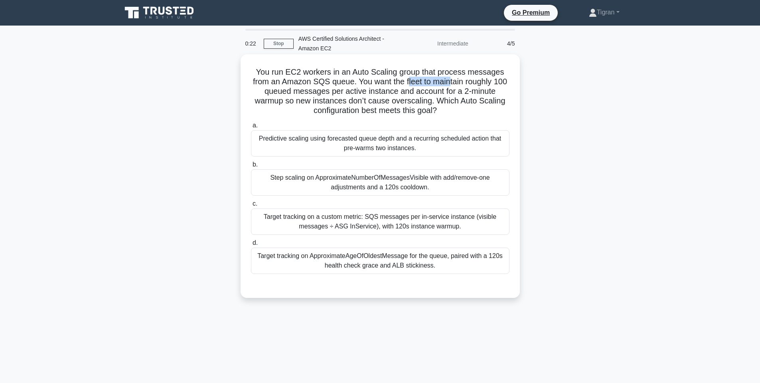
click at [451, 81] on h5 "You run EC2 workers in an Auto Scaling group that process messages from an Amaz…" at bounding box center [380, 91] width 260 height 49
drag, startPoint x: 397, startPoint y: 101, endPoint x: 429, endPoint y: 100, distance: 31.5
click at [429, 100] on h5 "You run EC2 workers in an Auto Scaling group that process messages from an Amaz…" at bounding box center [380, 91] width 260 height 49
click at [427, 100] on h5 "You run EC2 workers in an Auto Scaling group that process messages from an Amaz…" at bounding box center [380, 91] width 260 height 49
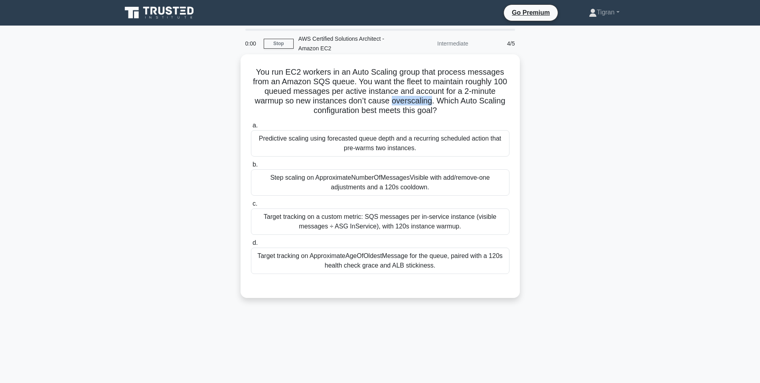
drag, startPoint x: 321, startPoint y: 111, endPoint x: 442, endPoint y: 108, distance: 121.4
click at [442, 108] on h5 "You run EC2 workers in an Auto Scaling group that process messages from an Amaz…" at bounding box center [380, 91] width 260 height 49
click at [442, 108] on icon ".spinner_0XTQ{transform-origin:center;animation:spinner_y6GP .75s linear infini…" at bounding box center [442, 111] width 10 height 10
